Goal: Transaction & Acquisition: Purchase product/service

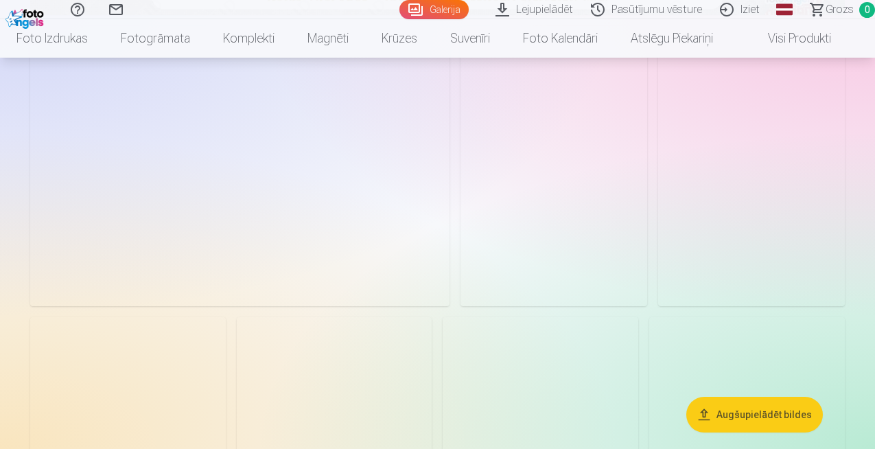
scroll to position [680, 0]
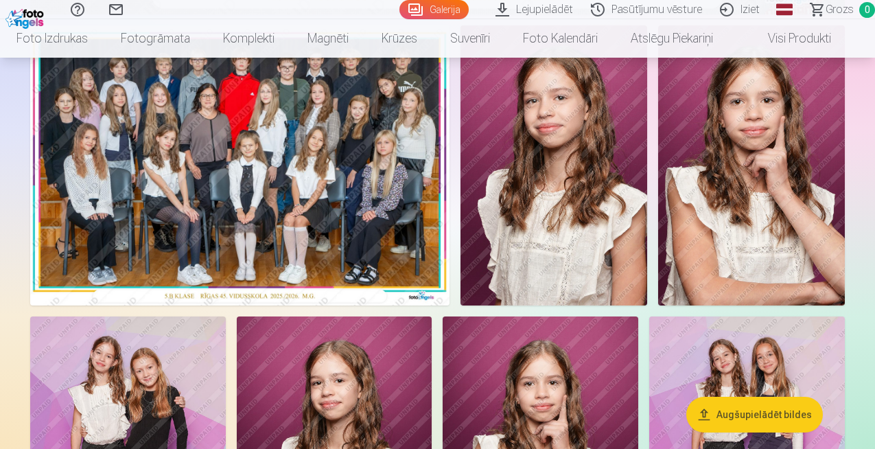
click at [318, 268] on img at bounding box center [239, 165] width 419 height 280
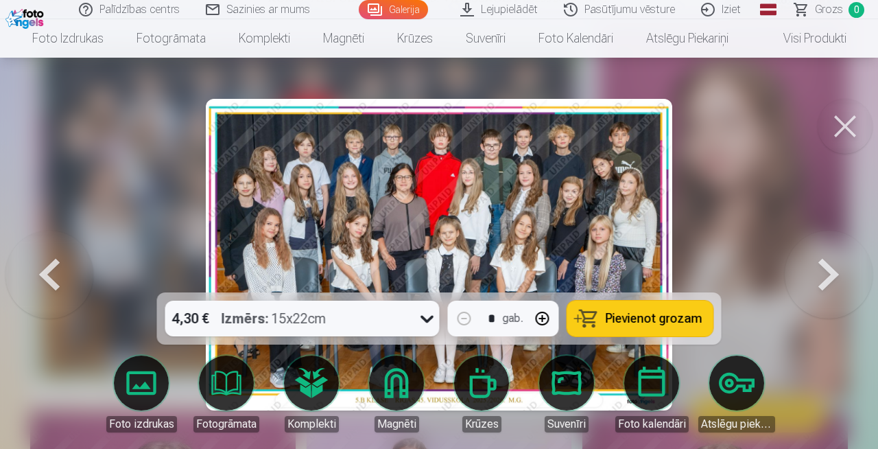
click at [606, 325] on button "Pievienot grozam" at bounding box center [640, 318] width 146 height 36
click at [830, 266] on button at bounding box center [829, 255] width 88 height 48
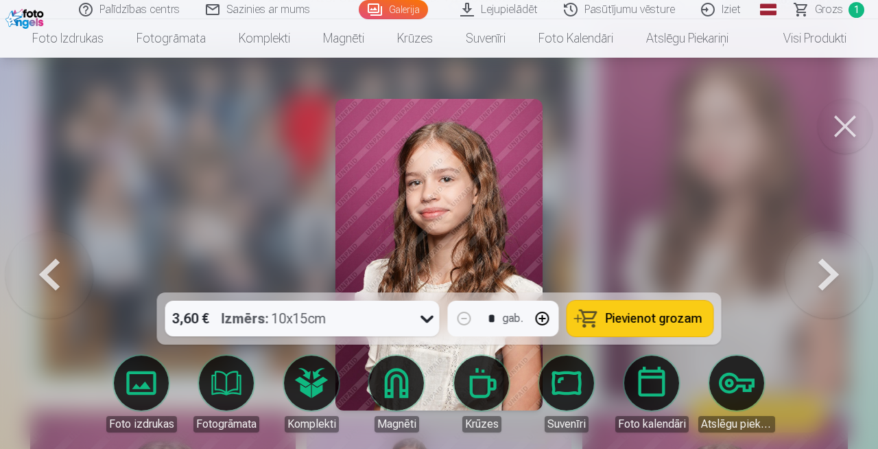
click at [432, 317] on icon at bounding box center [427, 320] width 13 height 8
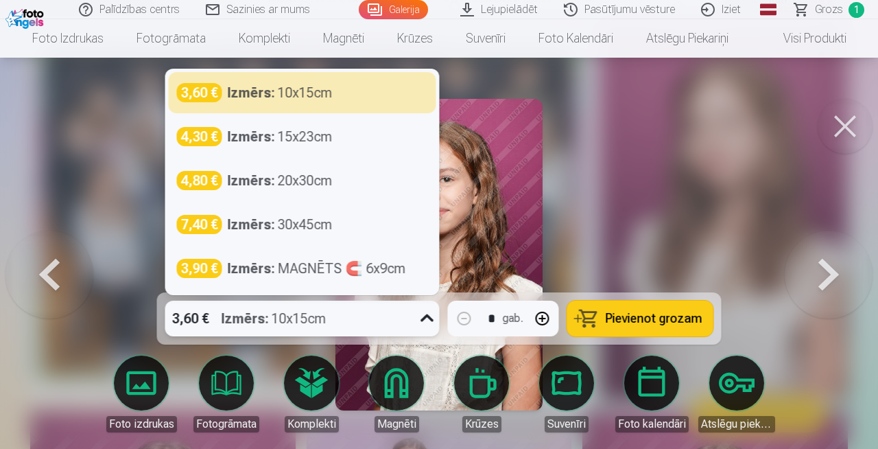
click at [432, 317] on icon at bounding box center [427, 318] width 13 height 8
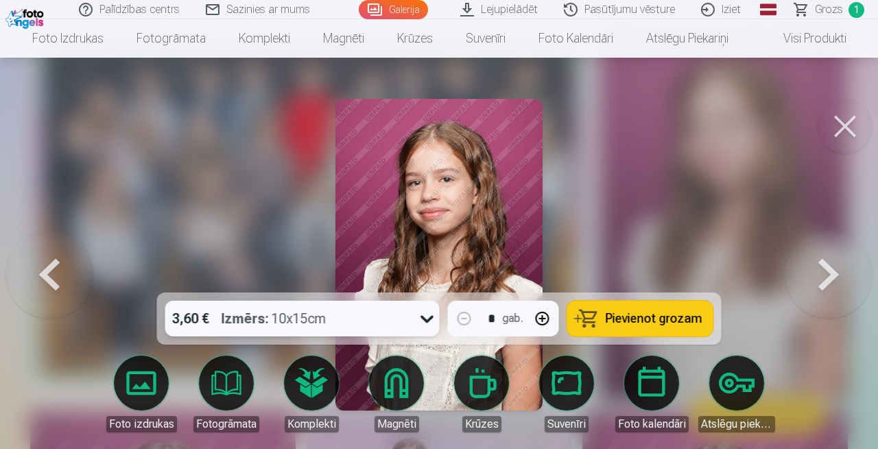
click at [657, 310] on button "Pievienot grozam" at bounding box center [640, 318] width 146 height 36
click at [836, 279] on button at bounding box center [829, 255] width 88 height 48
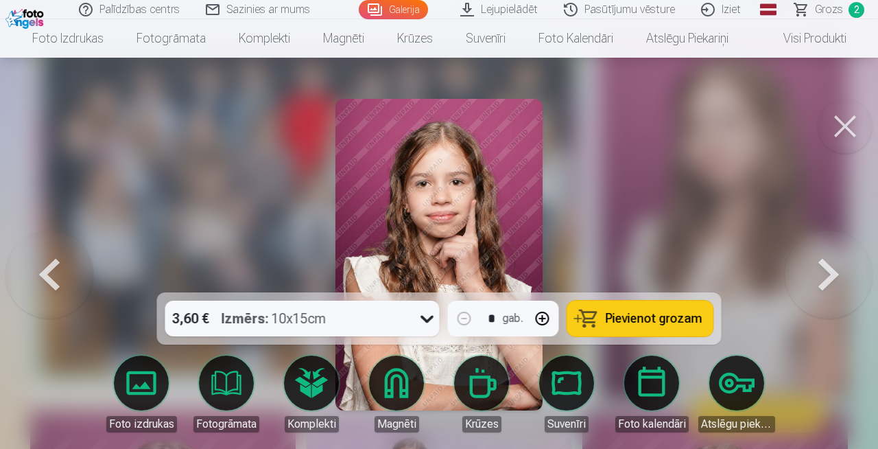
click at [828, 269] on button at bounding box center [829, 255] width 88 height 48
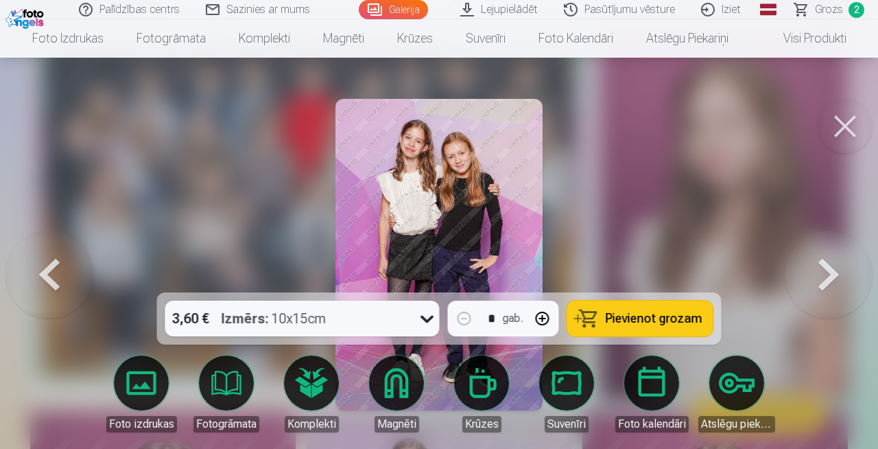
click at [434, 322] on icon at bounding box center [427, 318] width 22 height 22
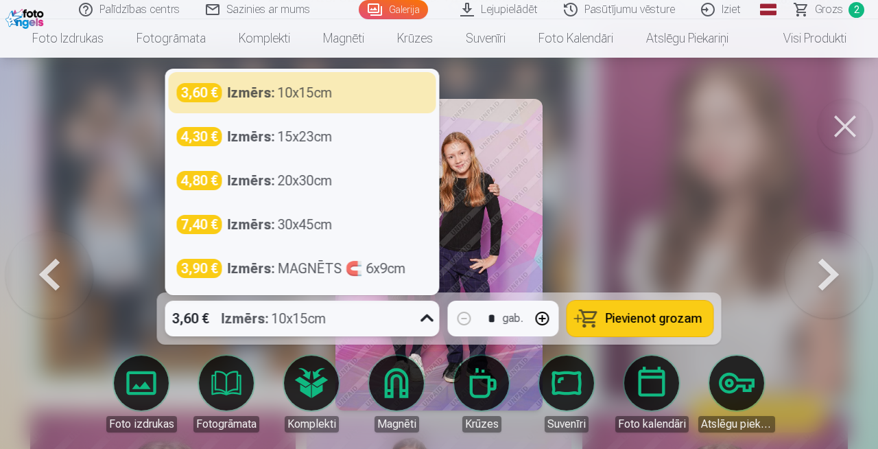
click at [650, 189] on div at bounding box center [439, 224] width 878 height 449
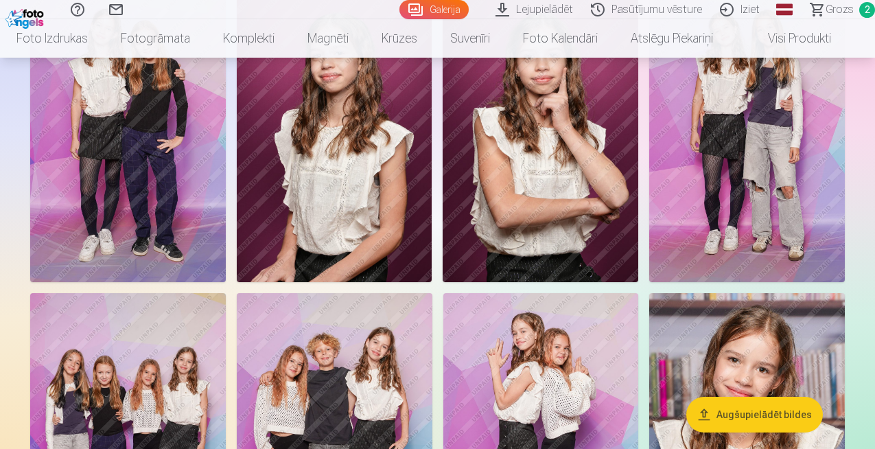
click at [432, 222] on img at bounding box center [335, 135] width 196 height 293
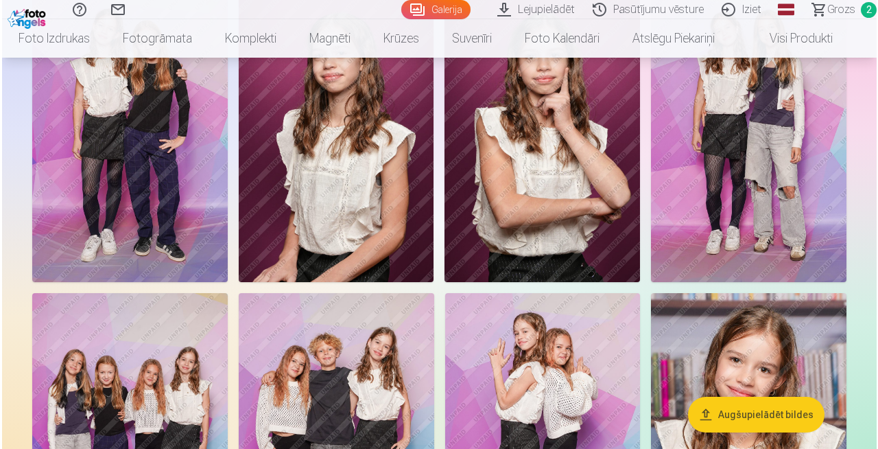
scroll to position [1009, 0]
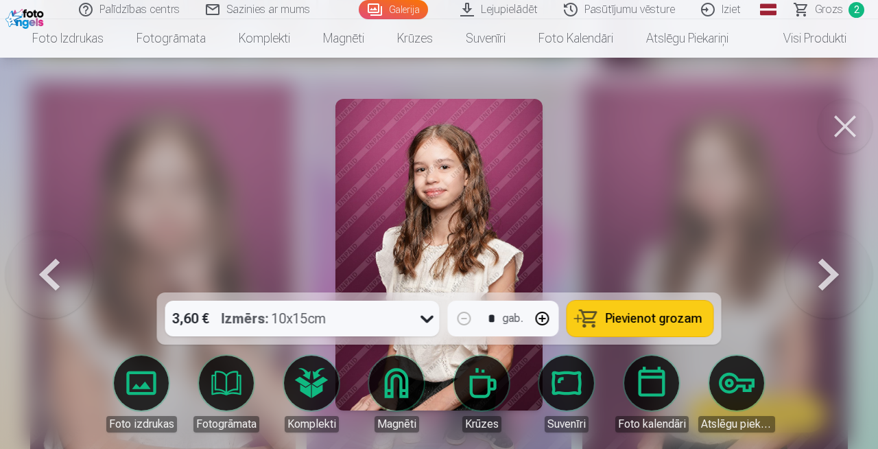
click at [852, 121] on button at bounding box center [845, 126] width 55 height 55
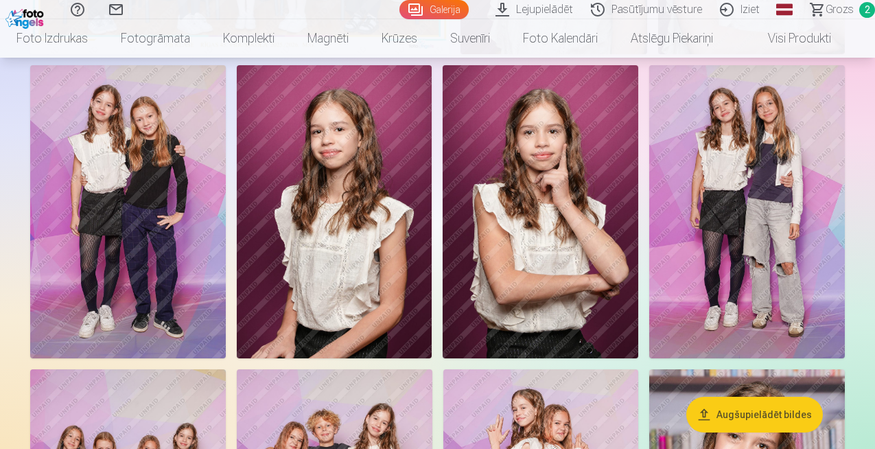
click at [432, 270] on img at bounding box center [335, 211] width 196 height 293
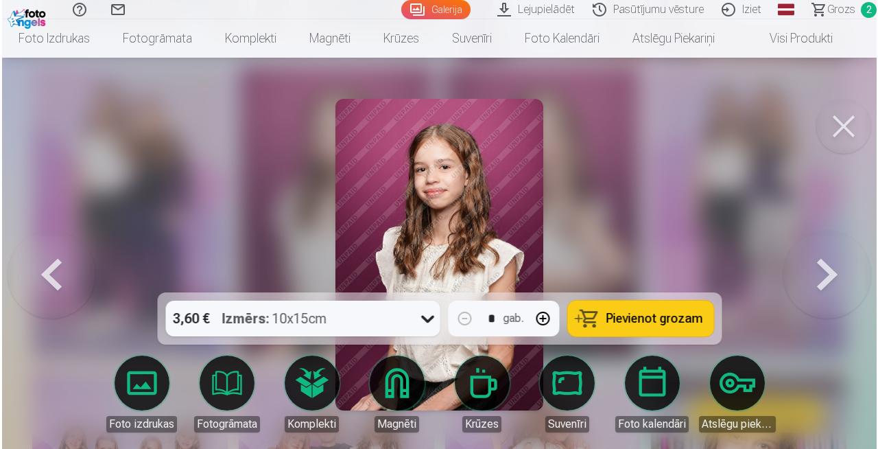
scroll to position [933, 0]
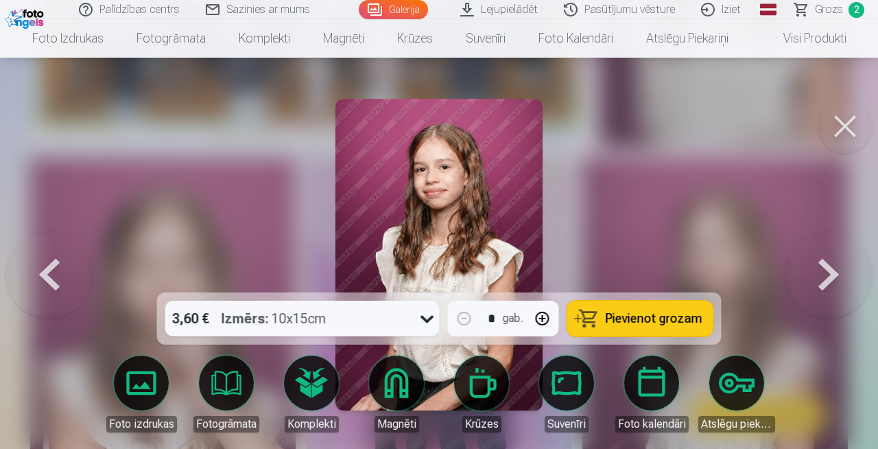
click at [677, 316] on span "Pievienot grozam" at bounding box center [654, 318] width 97 height 12
click at [815, 276] on button at bounding box center [829, 255] width 88 height 48
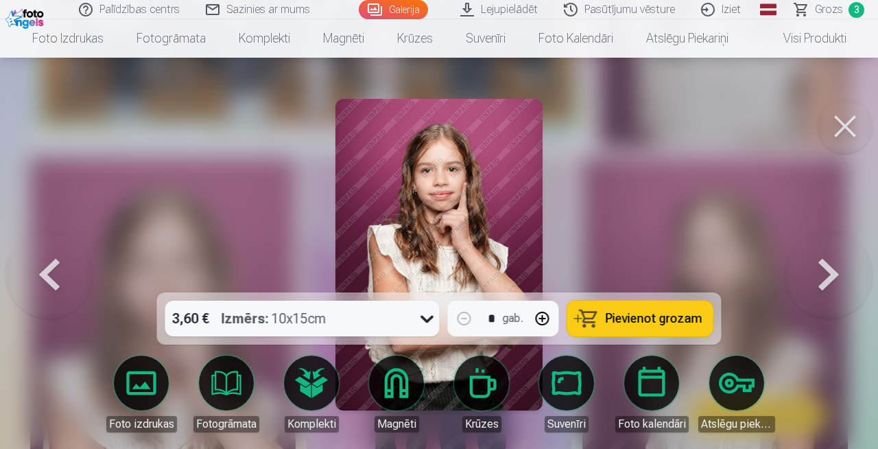
click at [815, 276] on button at bounding box center [829, 255] width 88 height 48
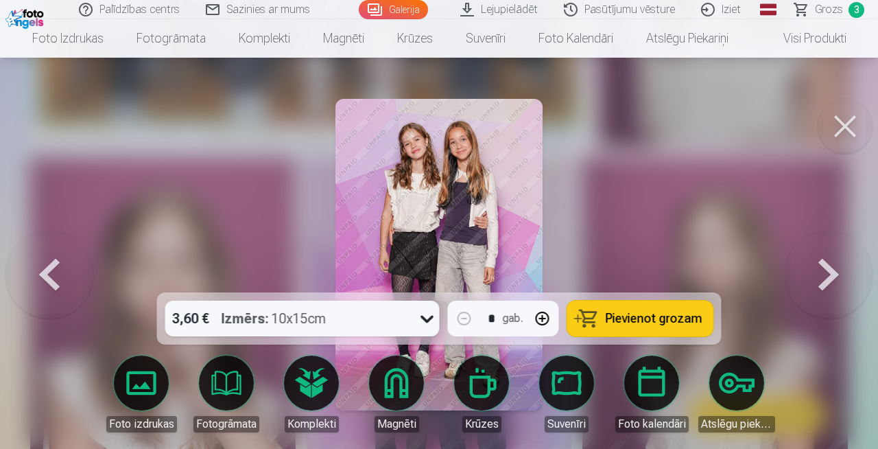
click at [815, 276] on button at bounding box center [829, 255] width 88 height 48
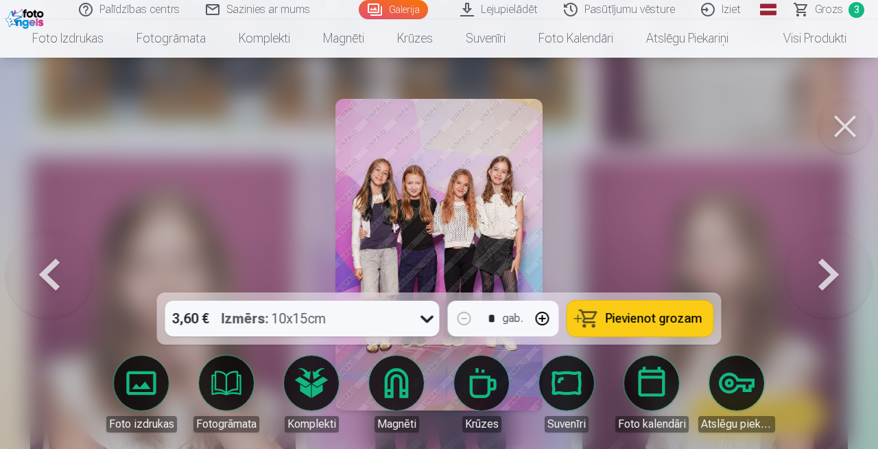
click at [615, 326] on button "Pievienot grozam" at bounding box center [640, 318] width 146 height 36
click at [834, 279] on button at bounding box center [829, 255] width 88 height 48
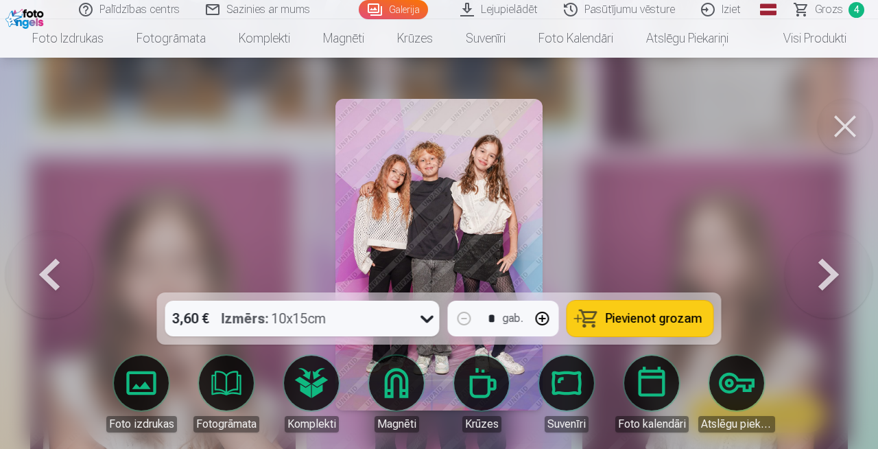
click at [623, 320] on span "Pievienot grozam" at bounding box center [654, 318] width 97 height 12
click at [827, 279] on button at bounding box center [829, 255] width 88 height 48
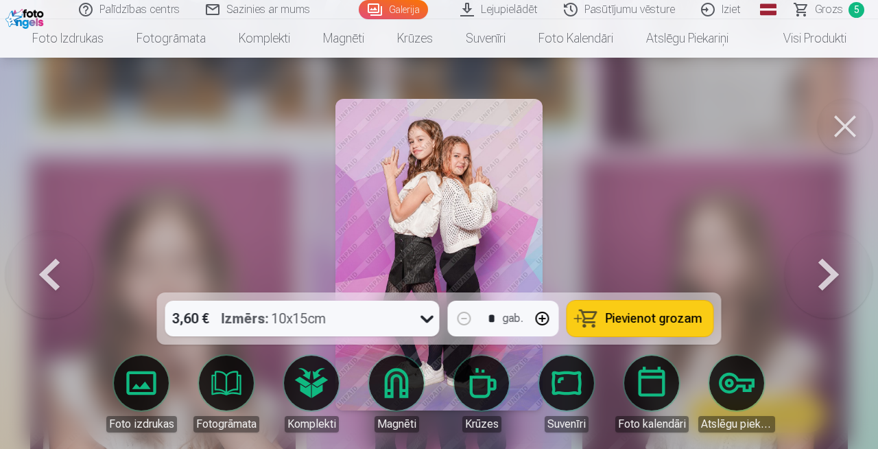
click at [670, 319] on span "Pievienot grozam" at bounding box center [654, 318] width 97 height 12
click at [825, 274] on button at bounding box center [829, 255] width 88 height 48
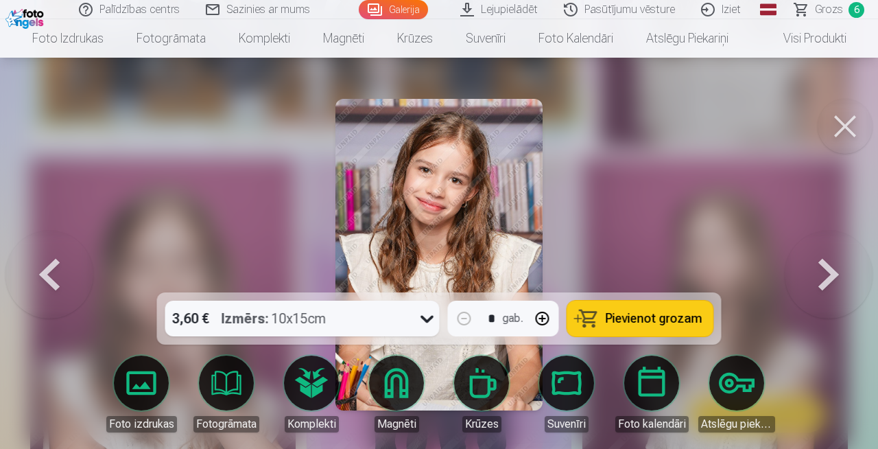
click at [825, 274] on button at bounding box center [829, 255] width 88 height 48
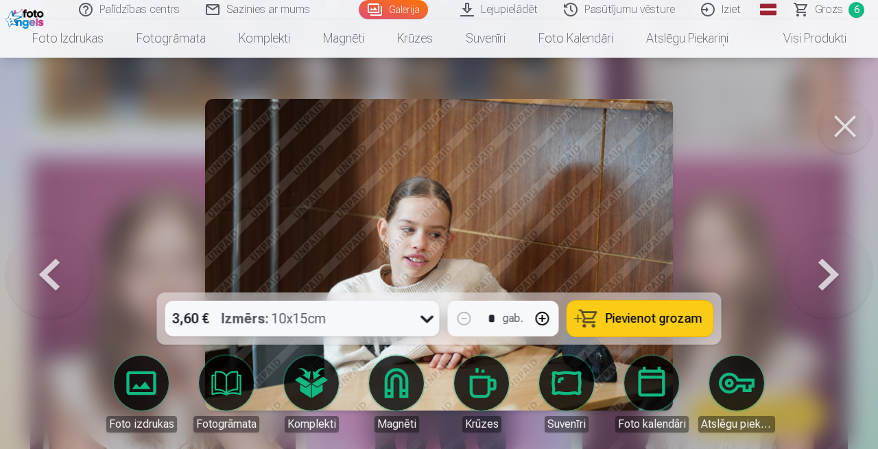
click at [825, 274] on button at bounding box center [829, 255] width 88 height 48
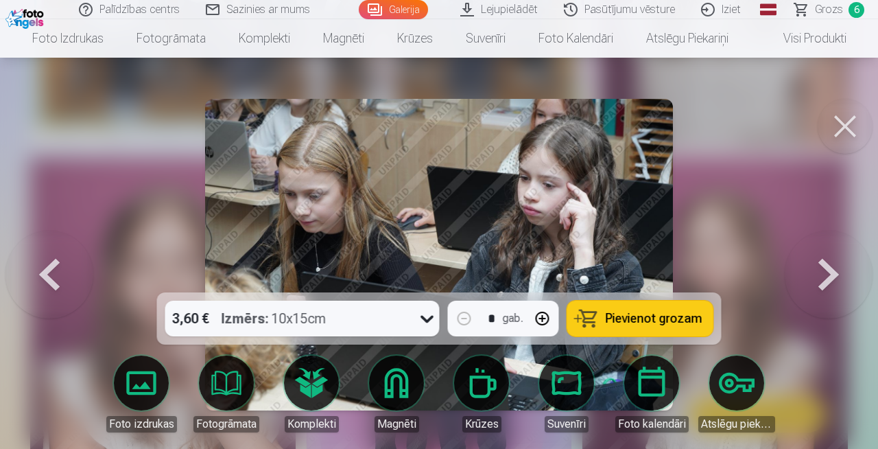
click at [825, 274] on button at bounding box center [829, 255] width 88 height 48
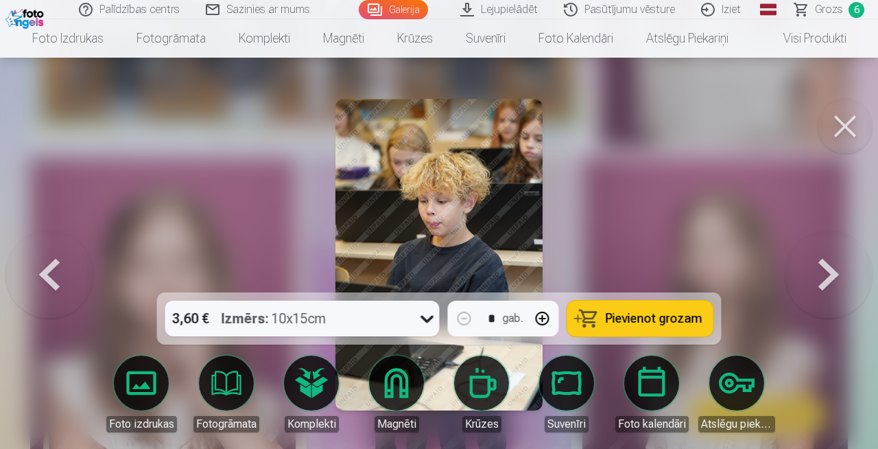
click at [825, 274] on button at bounding box center [829, 255] width 88 height 48
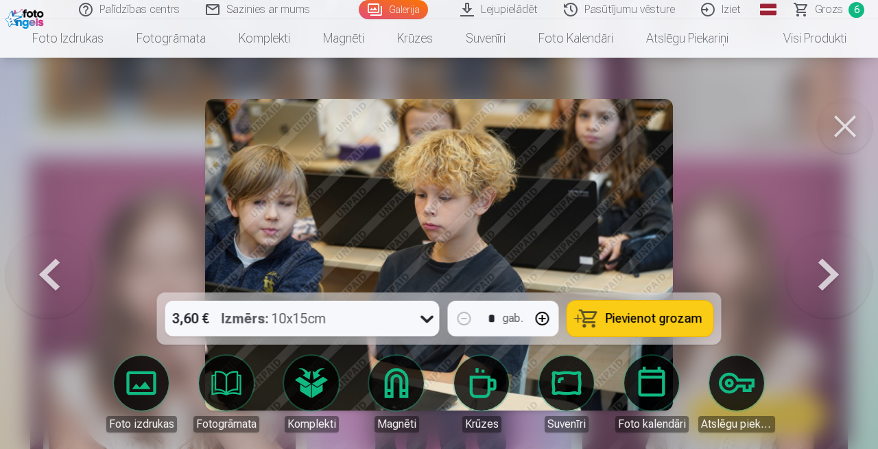
click at [825, 274] on button at bounding box center [829, 255] width 88 height 48
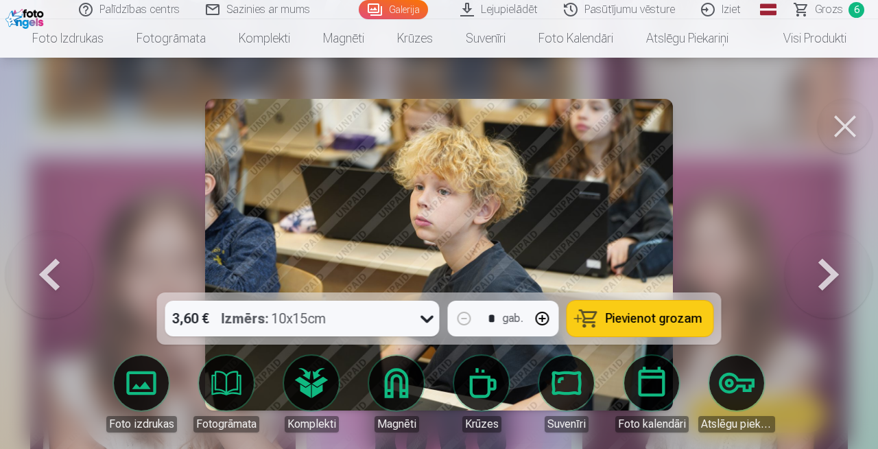
click at [825, 274] on button at bounding box center [829, 255] width 88 height 48
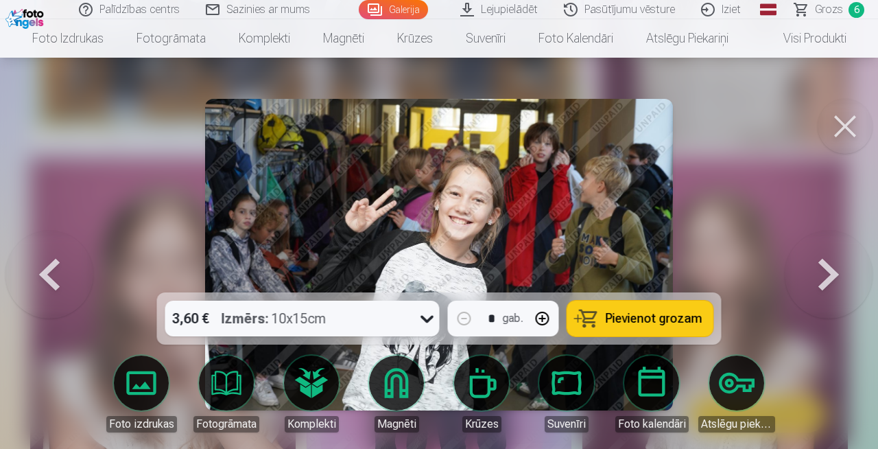
click at [825, 274] on button at bounding box center [829, 255] width 88 height 48
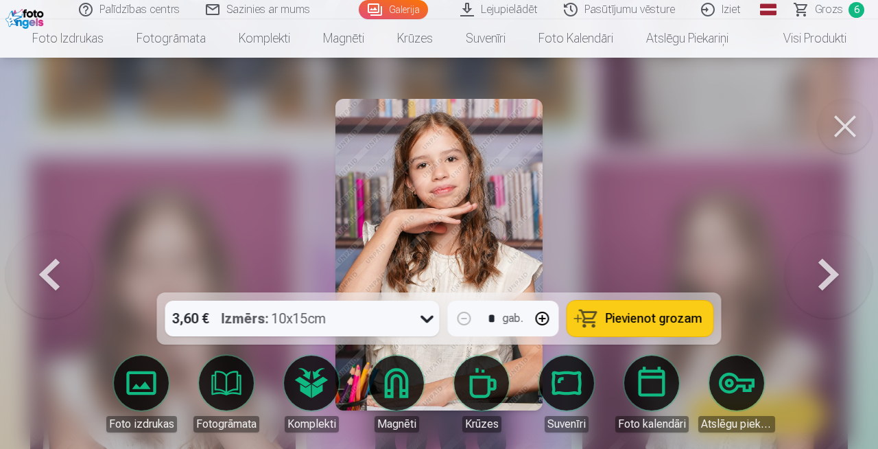
click at [825, 274] on button at bounding box center [829, 255] width 88 height 48
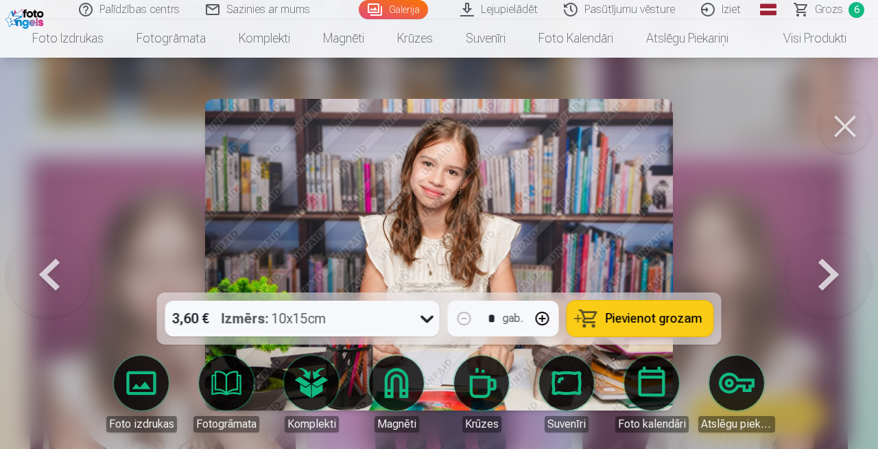
click at [690, 312] on span "Pievienot grozam" at bounding box center [654, 318] width 97 height 12
click at [829, 268] on button at bounding box center [829, 255] width 88 height 48
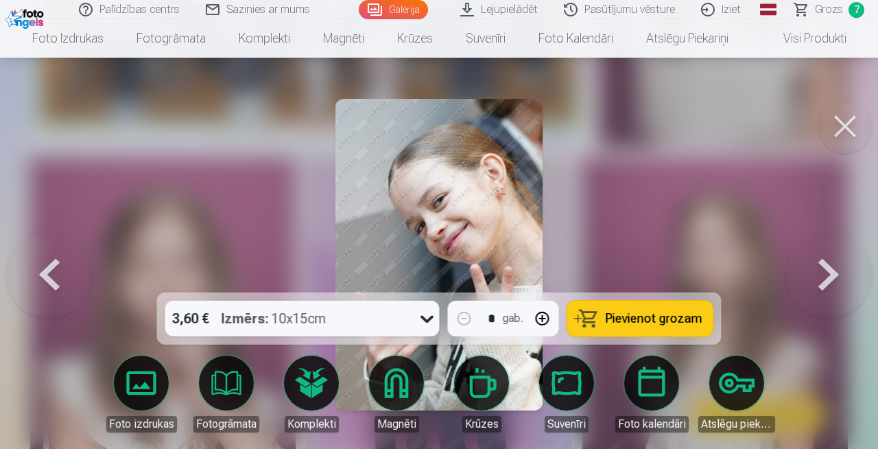
click at [829, 268] on button at bounding box center [829, 255] width 88 height 48
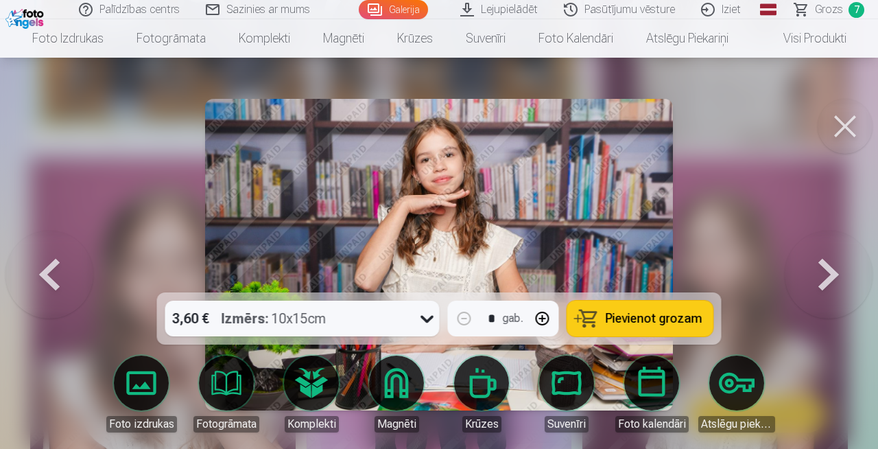
click at [829, 268] on button at bounding box center [829, 255] width 88 height 48
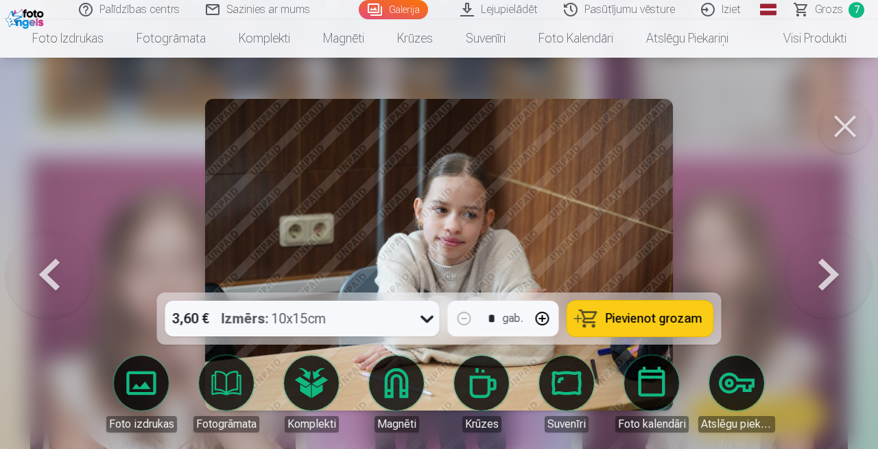
click at [829, 268] on button at bounding box center [829, 255] width 88 height 48
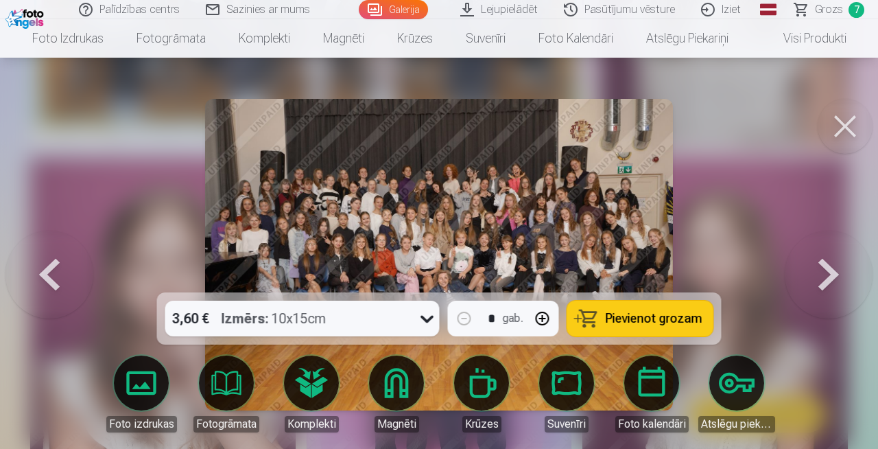
click at [829, 268] on button at bounding box center [829, 255] width 88 height 48
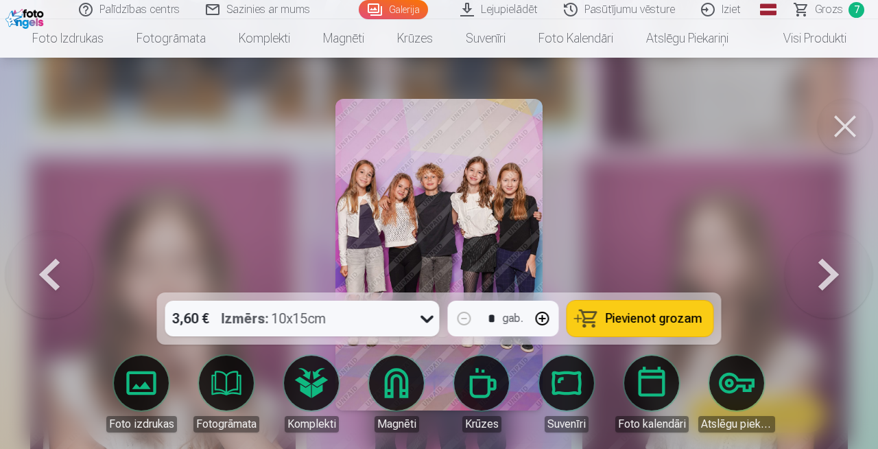
click at [829, 268] on button at bounding box center [829, 255] width 88 height 48
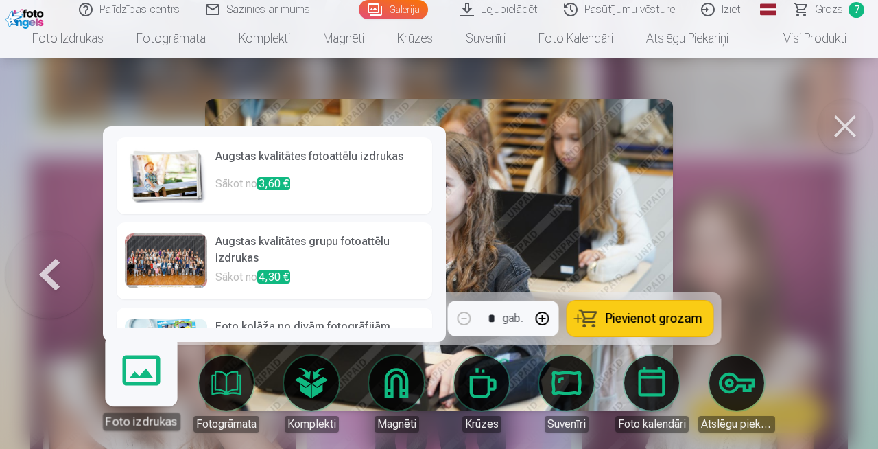
click at [135, 382] on link "Foto izdrukas" at bounding box center [141, 388] width 84 height 84
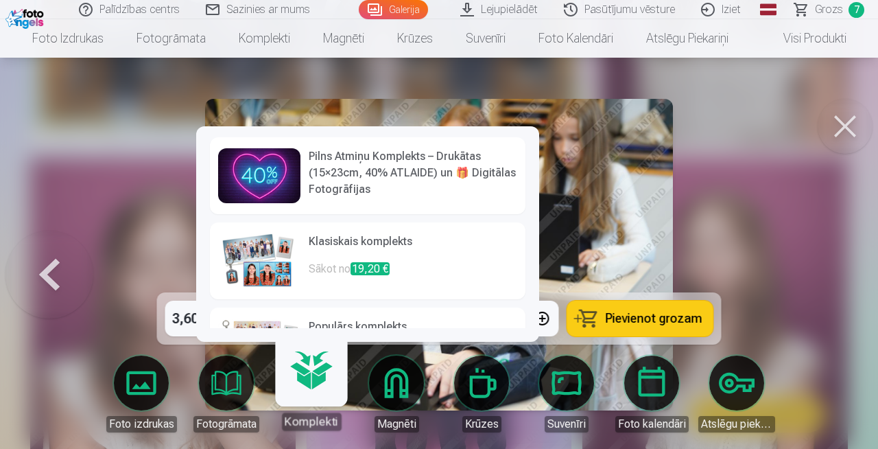
click at [314, 377] on link "Komplekti" at bounding box center [311, 388] width 84 height 84
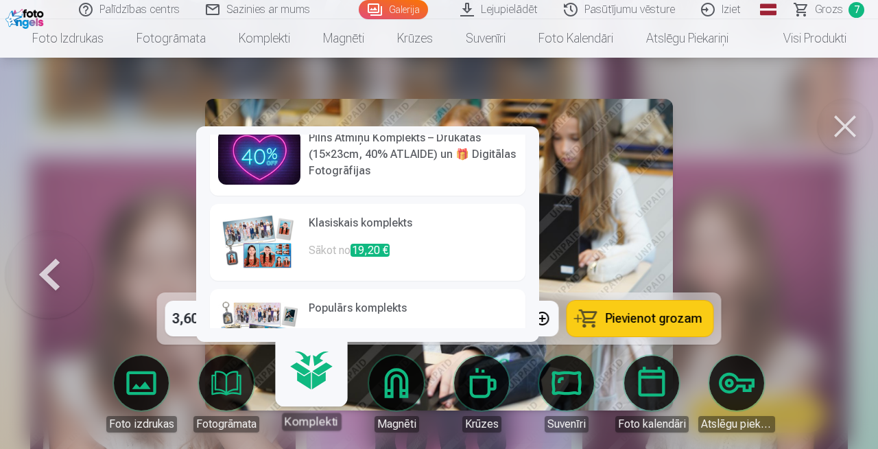
scroll to position [1, 0]
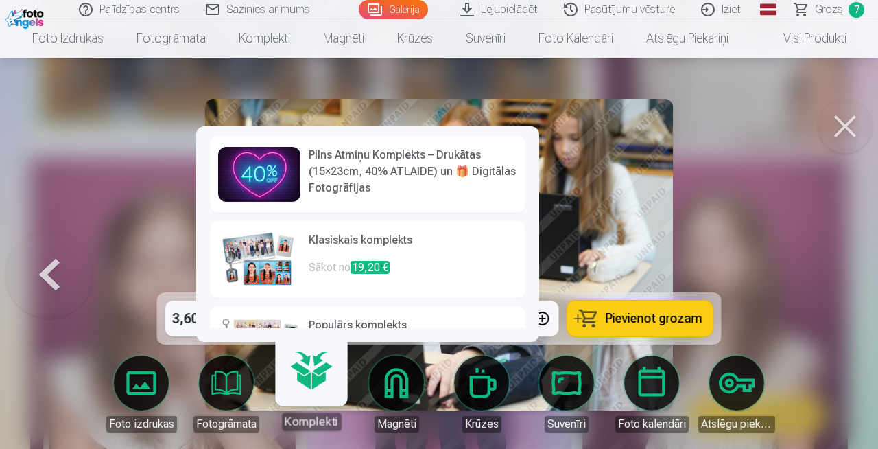
click at [253, 249] on img at bounding box center [259, 259] width 82 height 55
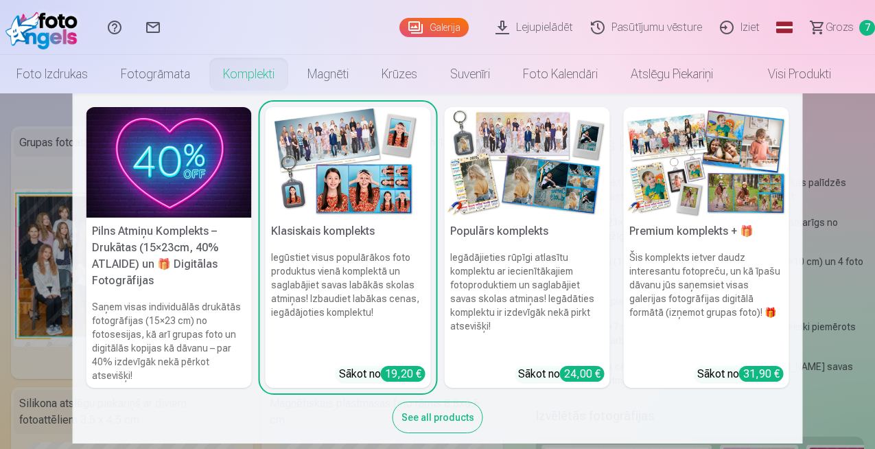
click at [21, 110] on nav "Pilns Atmiņu Komplekts – Drukātas (15×23cm, 40% ATLAIDE) un 🎁 Digitālas Fotogrā…" at bounding box center [437, 268] width 875 height 350
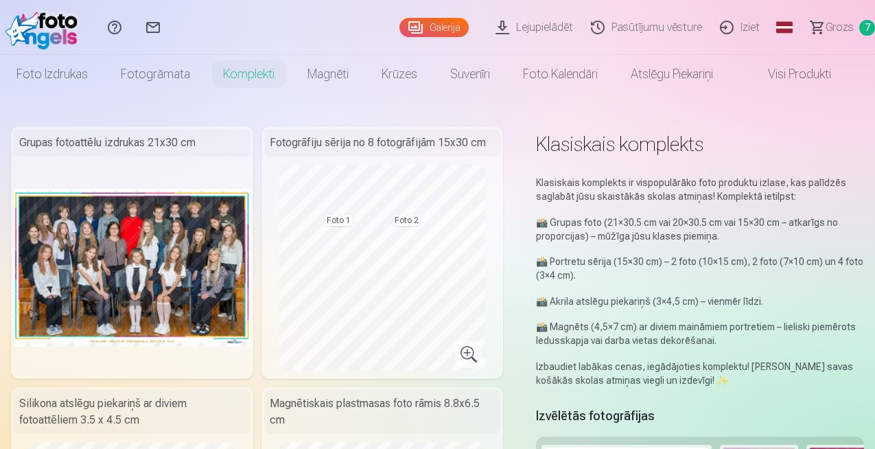
click at [834, 24] on span "Grozs" at bounding box center [839, 27] width 28 height 16
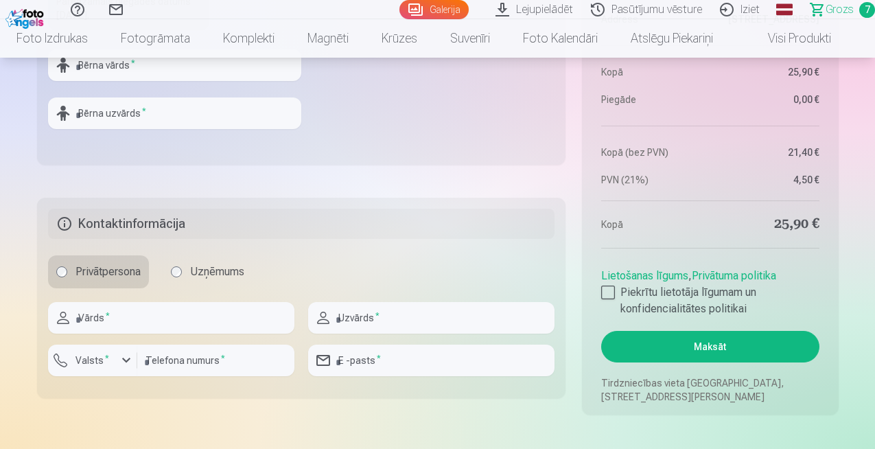
scroll to position [1498, 0]
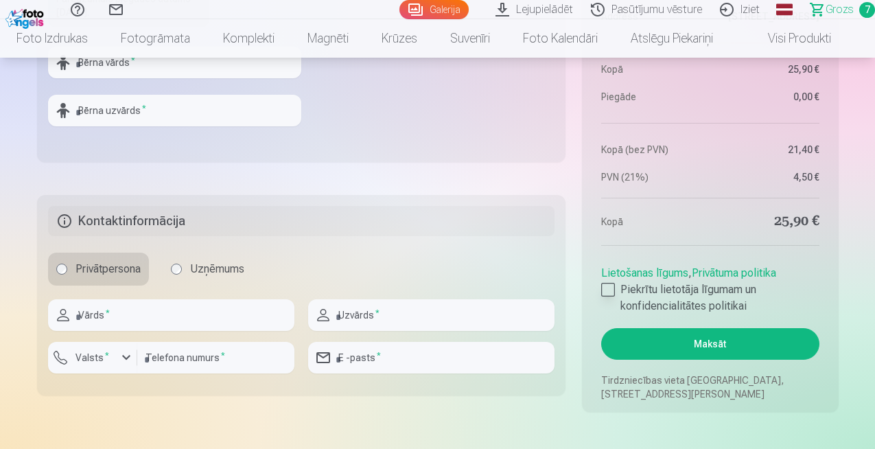
click at [609, 289] on div at bounding box center [608, 290] width 14 height 14
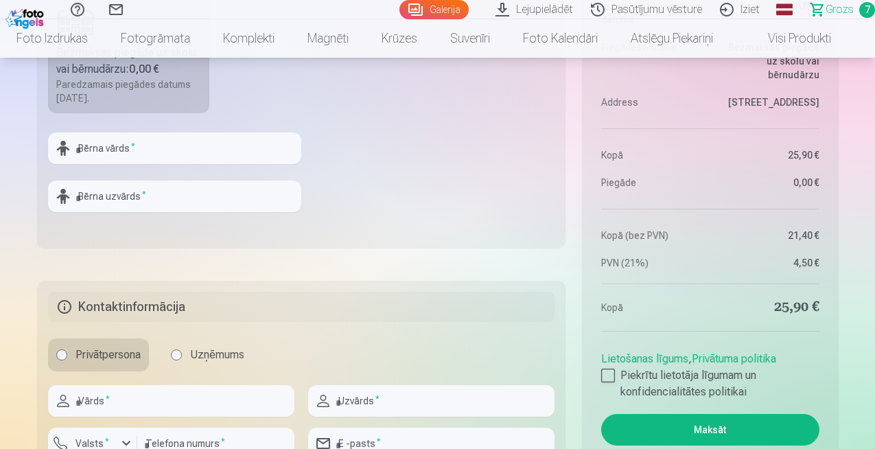
scroll to position [1411, 0]
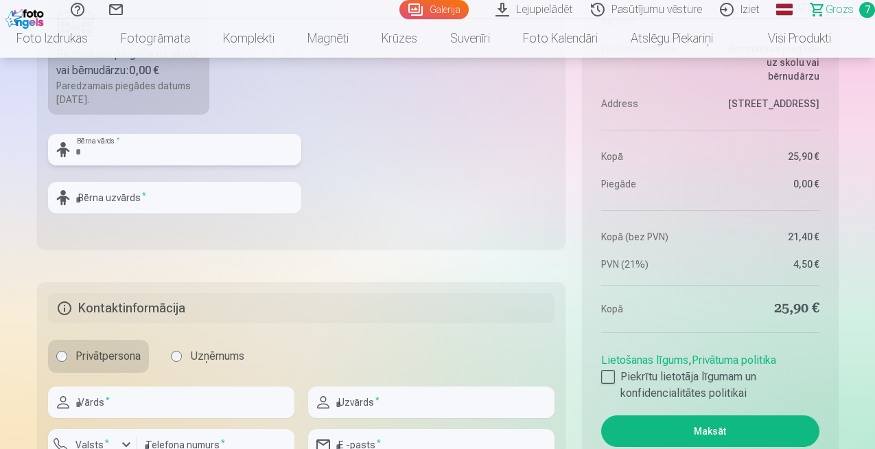
click at [126, 148] on input "text" at bounding box center [174, 150] width 253 height 32
type input "****"
click at [111, 190] on input "text" at bounding box center [174, 198] width 253 height 32
type input "*****"
click at [444, 217] on fieldset "Piegādes metode Bezmaksas piegāde uz skolu vai bērnudārzu : 0,00 € Paredzamais …" at bounding box center [301, 85] width 529 height 327
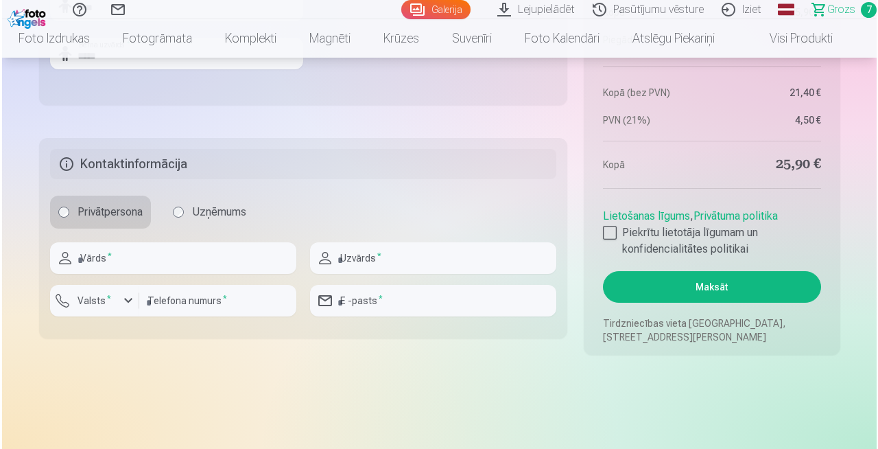
scroll to position [1567, 0]
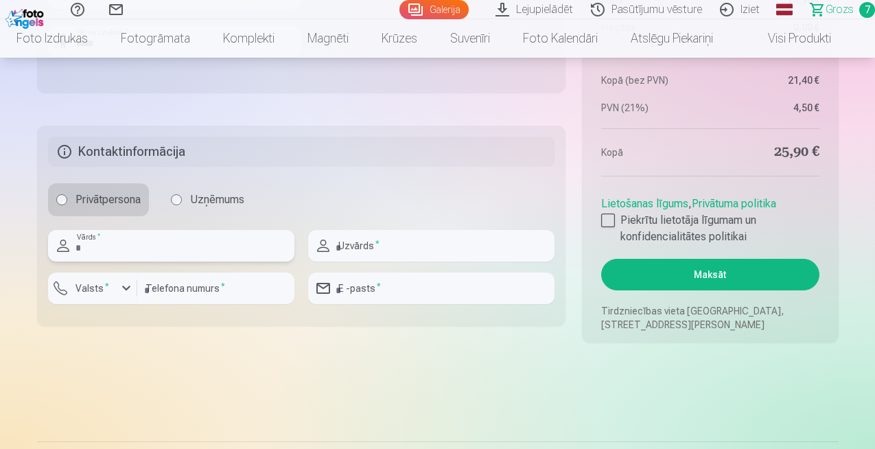
click at [171, 240] on input "text" at bounding box center [171, 246] width 246 height 32
click at [408, 252] on input "text" at bounding box center [431, 246] width 246 height 32
click at [82, 249] on input "*****" at bounding box center [171, 246] width 246 height 32
type input "*****"
click at [368, 250] on input "text" at bounding box center [431, 246] width 246 height 32
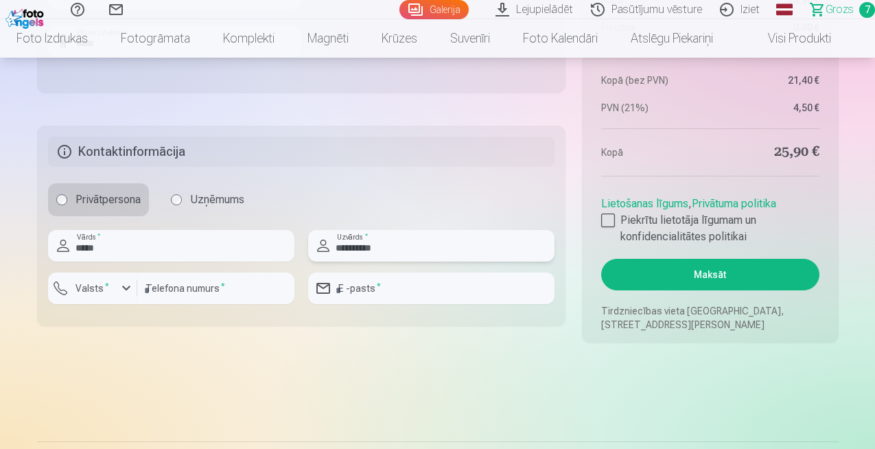
type input "**********"
click at [129, 286] on div "button" at bounding box center [126, 288] width 16 height 16
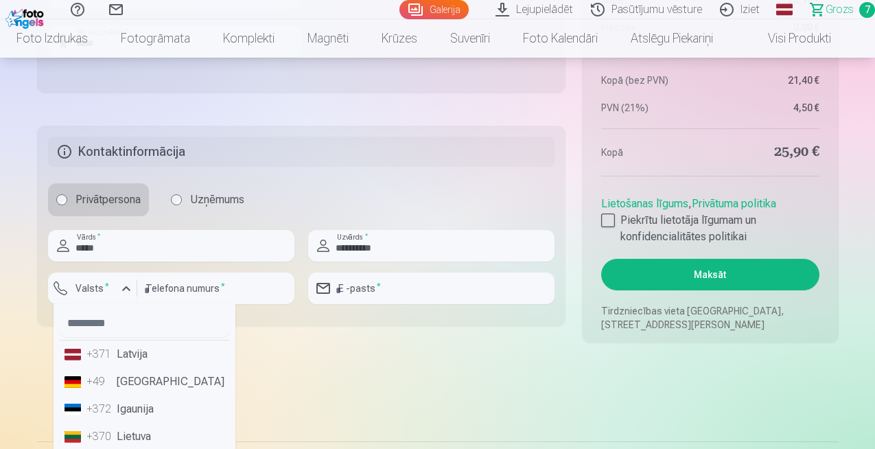
click at [129, 359] on li "+371 Latvija" at bounding box center [144, 353] width 171 height 27
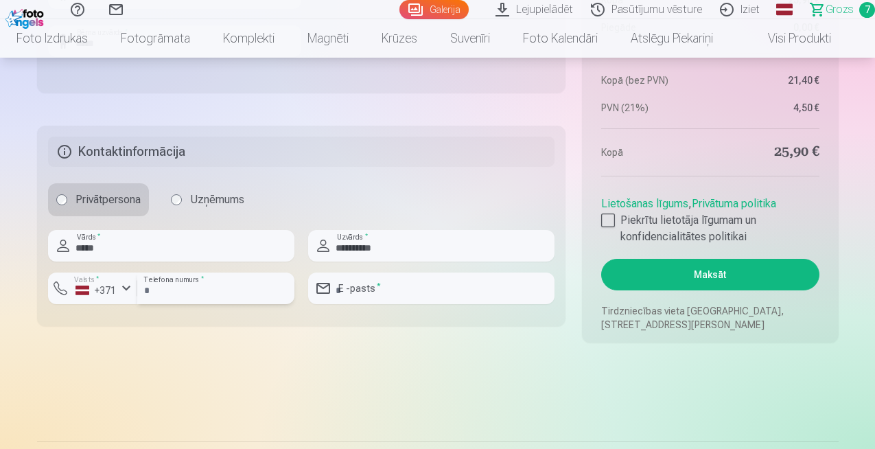
click at [176, 287] on input "number" at bounding box center [215, 288] width 157 height 32
type input "********"
click at [356, 290] on input "email" at bounding box center [431, 288] width 246 height 32
type input "**********"
click at [709, 280] on button "Maksāt" at bounding box center [709, 275] width 217 height 32
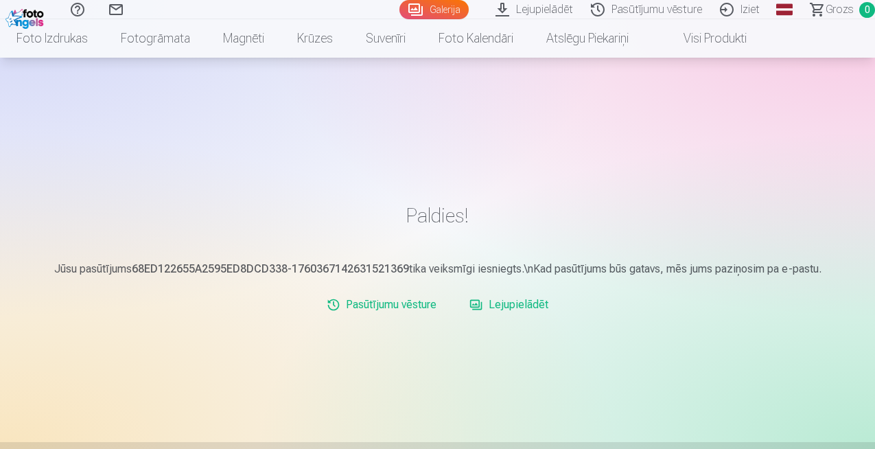
scroll to position [74, 0]
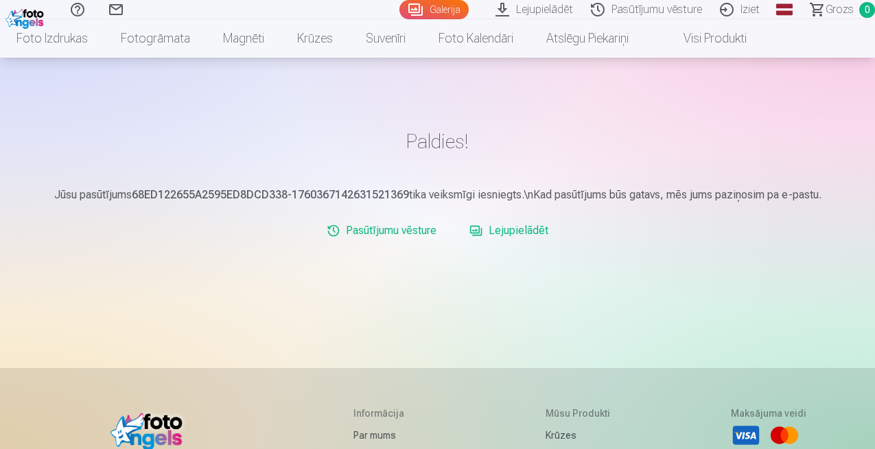
click at [539, 233] on link "Lejupielādēt" at bounding box center [509, 230] width 90 height 27
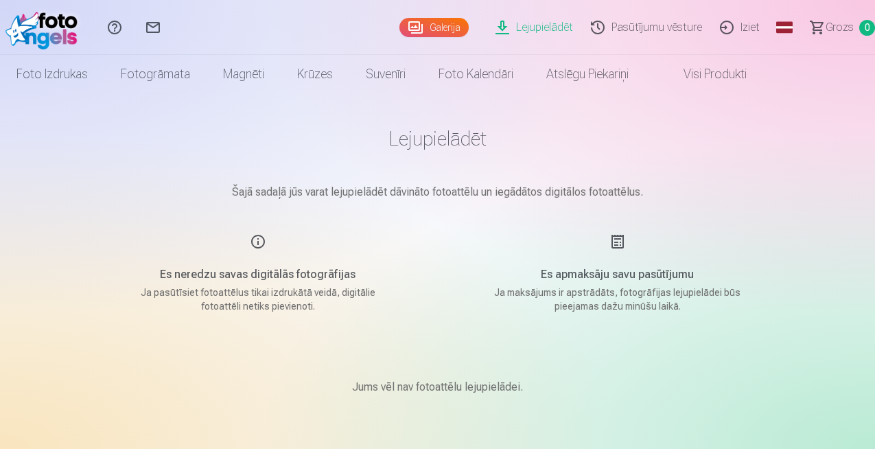
click at [602, 274] on h5 "Es apmaksāju savu pasūtījumu" at bounding box center [617, 274] width 261 height 16
click at [618, 247] on div "Es apmaksāju savu pasūtījumu Ja maksājums ir apstrādāts, fotogrāfijas lejupielā…" at bounding box center [617, 273] width 327 height 80
click at [491, 25] on link "Lejupielādēt" at bounding box center [535, 27] width 95 height 55
click at [403, 33] on link "Galerija" at bounding box center [433, 27] width 69 height 19
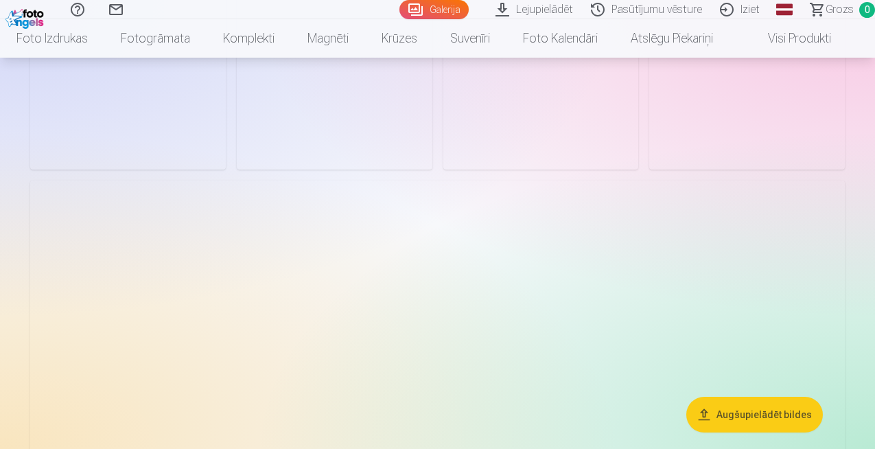
scroll to position [1421, 0]
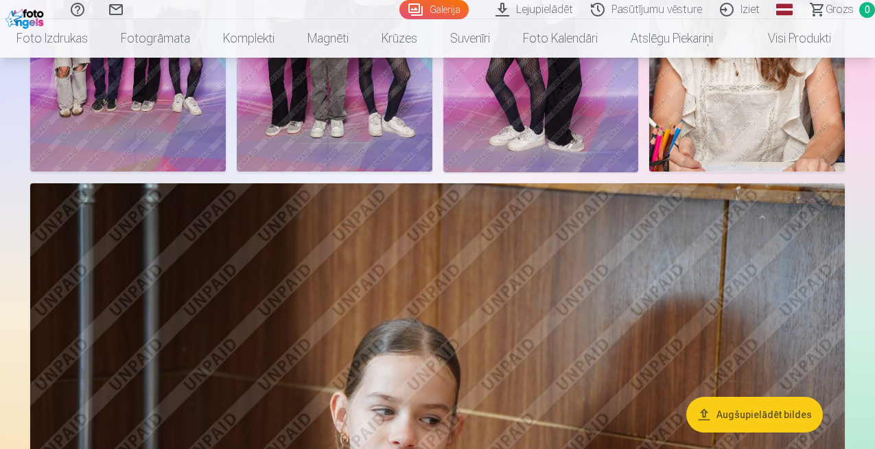
click at [502, 7] on link "Lejupielādēt" at bounding box center [535, 9] width 95 height 19
